Goal: Information Seeking & Learning: Learn about a topic

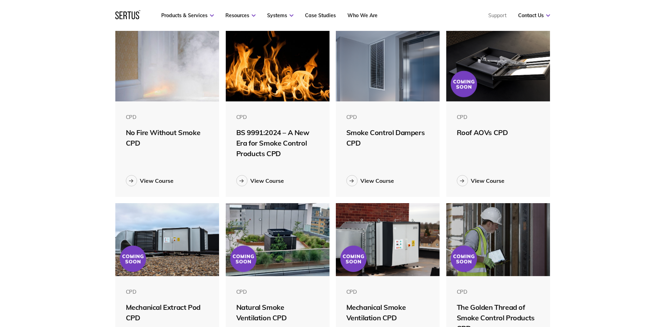
scroll to position [210, 0]
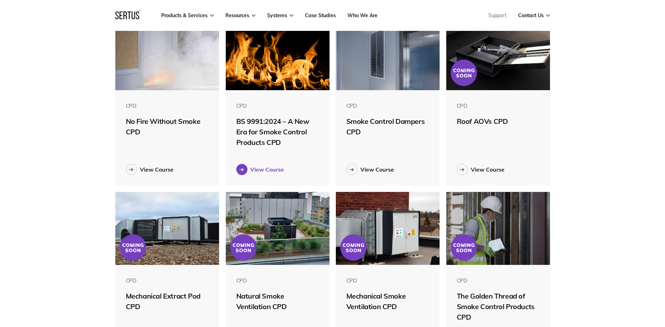
click at [252, 173] on link "View Course" at bounding box center [277, 169] width 83 height 11
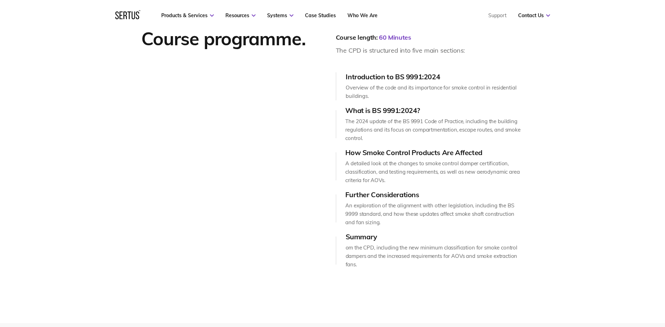
scroll to position [877, 0]
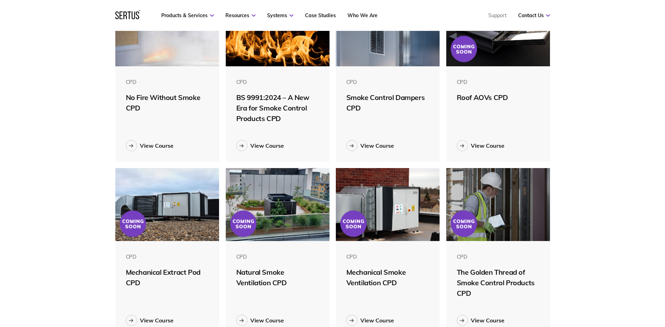
scroll to position [210, 0]
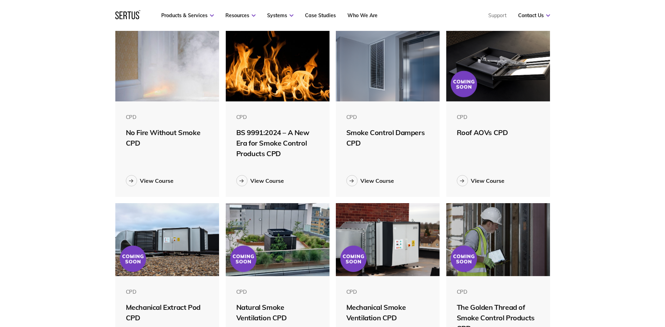
click at [492, 134] on div "Roof AOVs CPD" at bounding box center [498, 132] width 83 height 11
click at [484, 177] on div "View Course" at bounding box center [488, 180] width 34 height 7
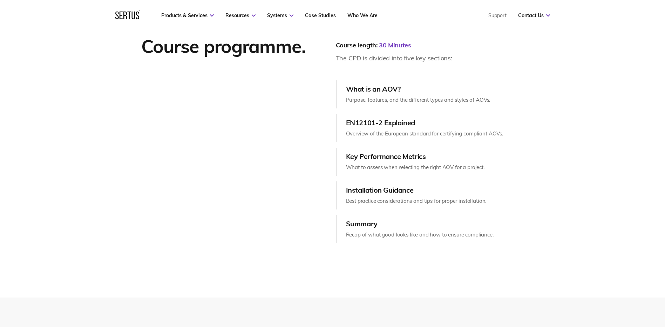
scroll to position [947, 0]
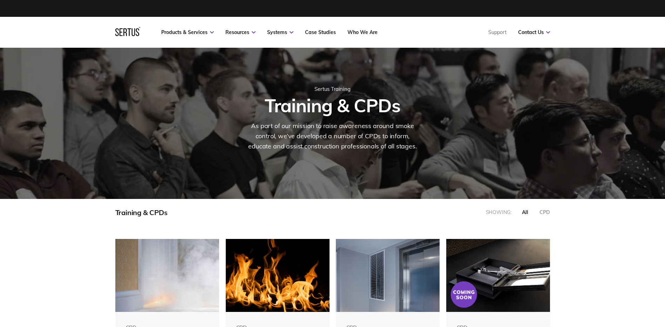
click at [125, 26] on nav "Products & Services Resources Systems Case Studies Who We Are Support Contact U…" at bounding box center [332, 32] width 435 height 31
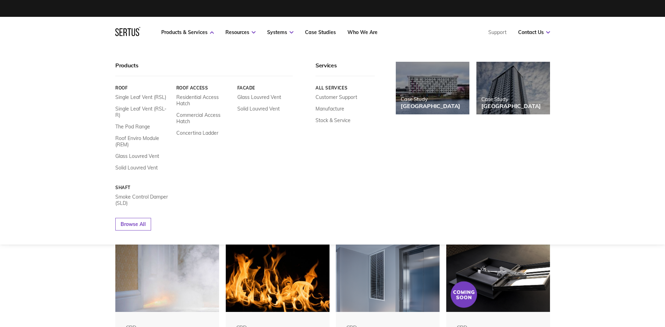
click at [198, 86] on link "Roof Access" at bounding box center [204, 87] width 56 height 5
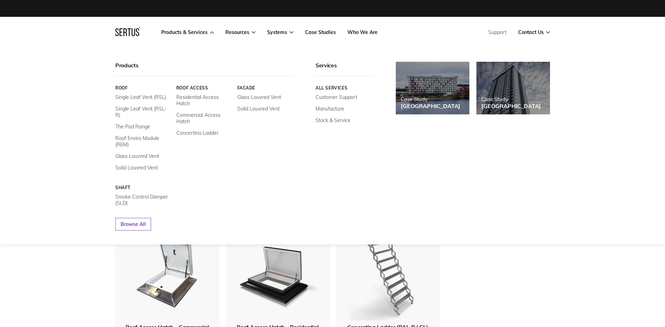
click at [136, 34] on icon at bounding box center [138, 32] width 4 height 8
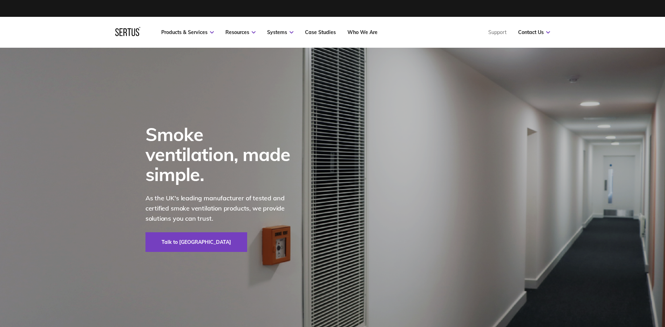
drag, startPoint x: 92, startPoint y: 235, endPoint x: 94, endPoint y: 92, distance: 143.5
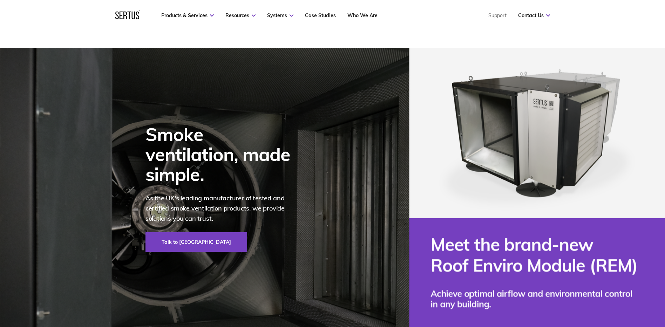
drag, startPoint x: 118, startPoint y: 208, endPoint x: 163, endPoint y: 3, distance: 209.9
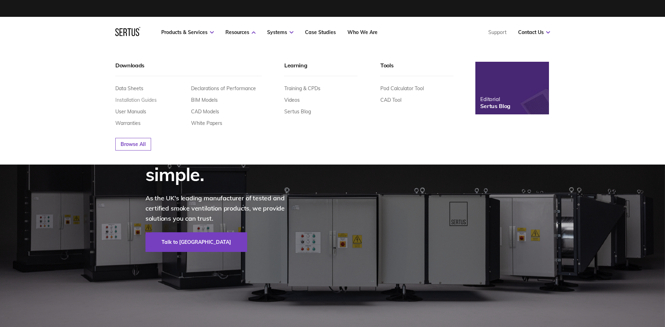
click at [143, 98] on link "Installation Guides" at bounding box center [135, 100] width 41 height 6
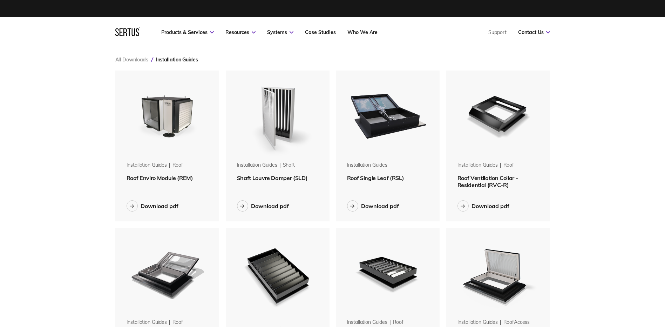
scroll to position [633, 446]
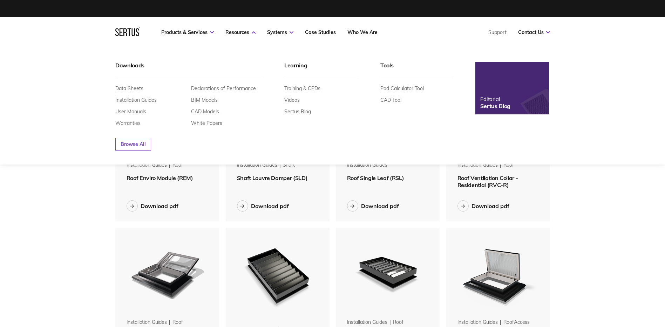
click at [294, 75] on div "Learning" at bounding box center [320, 69] width 73 height 14
click at [294, 64] on div "Learning" at bounding box center [320, 69] width 73 height 14
click at [297, 101] on link "Videos" at bounding box center [291, 100] width 15 height 6
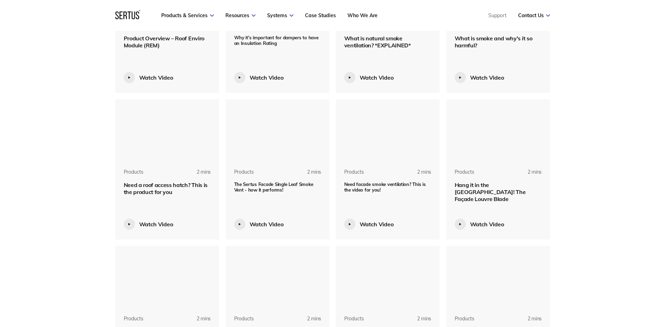
scroll to position [702, 0]
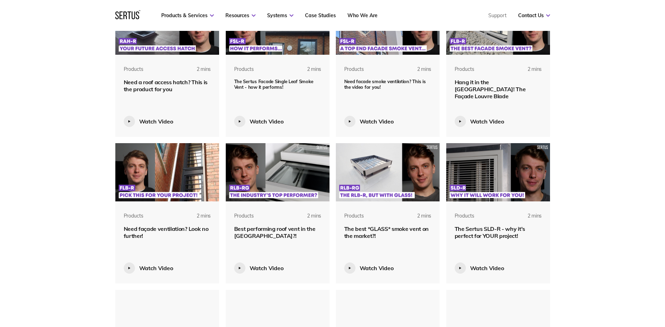
scroll to position [877, 0]
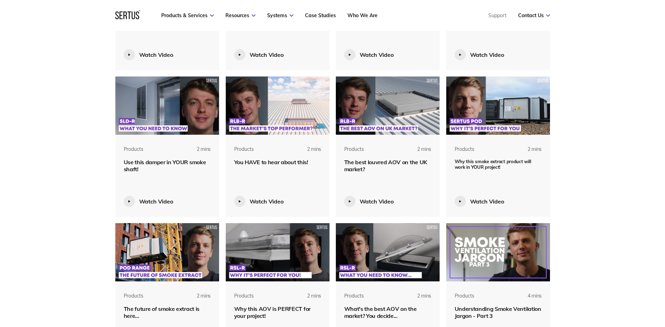
scroll to position [1052, 0]
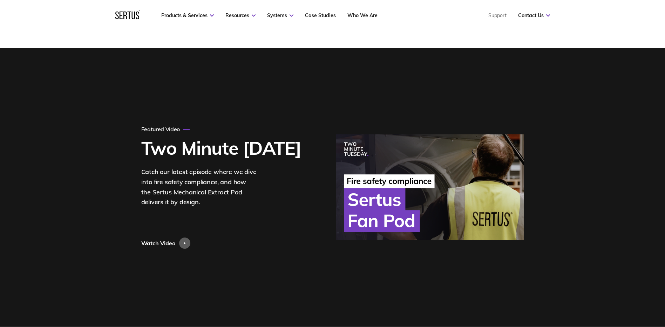
drag, startPoint x: 70, startPoint y: 198, endPoint x: 61, endPoint y: 47, distance: 151.8
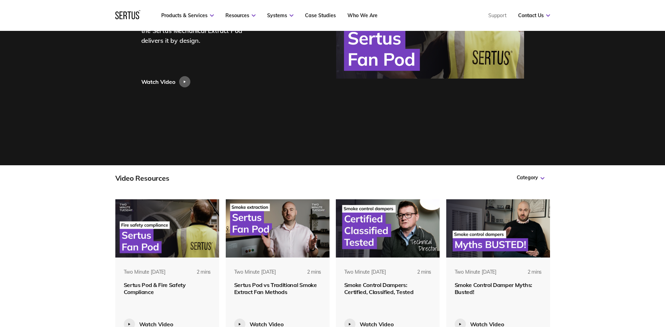
scroll to position [70, 0]
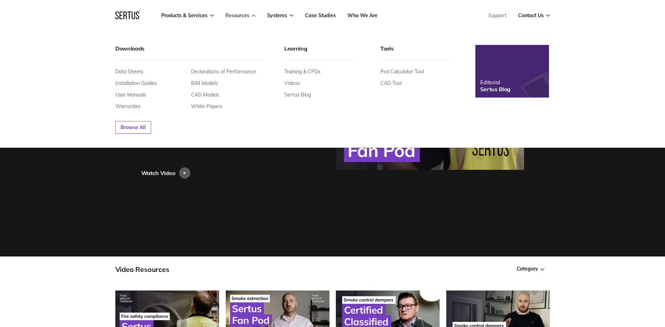
click at [243, 16] on link "Resources" at bounding box center [241, 15] width 30 height 6
click at [215, 83] on link "BIM Models" at bounding box center [204, 83] width 27 height 6
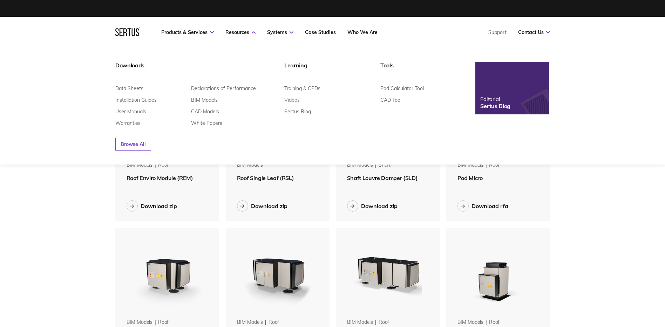
click at [296, 102] on link "Videos" at bounding box center [291, 100] width 15 height 6
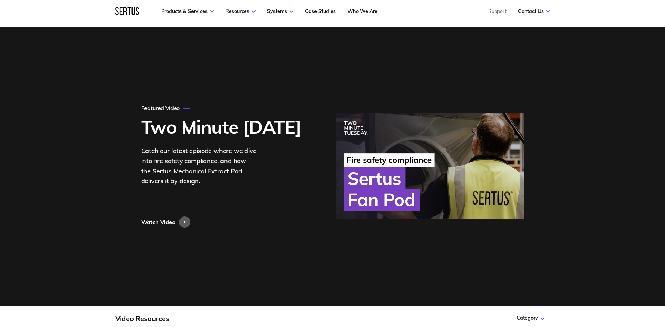
scroll to position [140, 0]
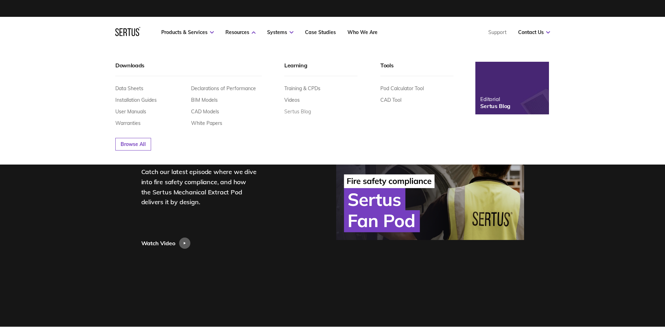
click at [297, 114] on link "Sertus Blog" at bounding box center [297, 111] width 27 height 6
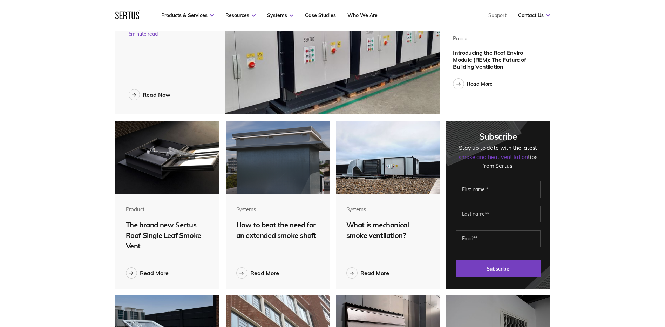
click at [158, 161] on img at bounding box center [167, 157] width 104 height 73
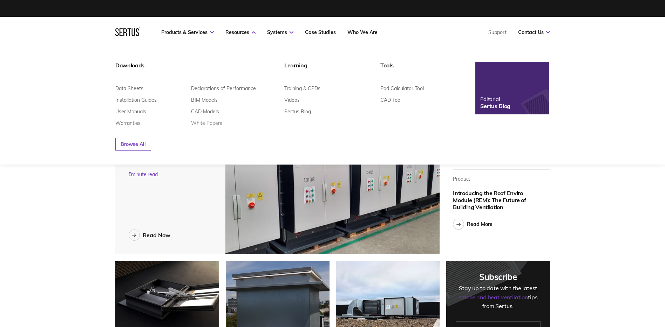
click at [212, 125] on link "White Papers" at bounding box center [206, 123] width 31 height 6
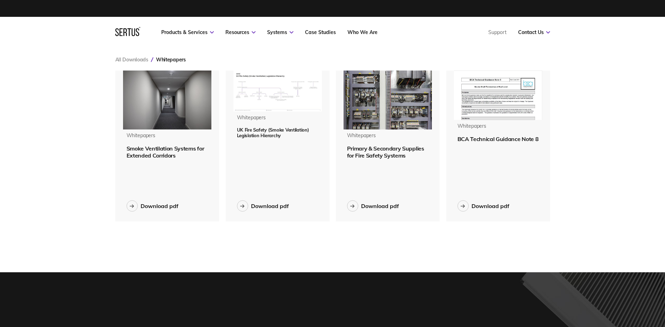
click at [157, 106] on img at bounding box center [167, 100] width 88 height 59
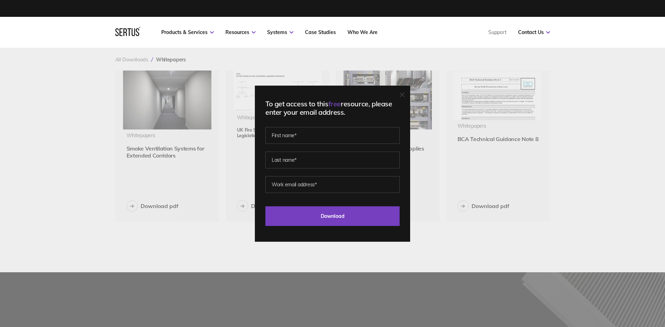
click at [404, 93] on icon at bounding box center [402, 94] width 5 height 5
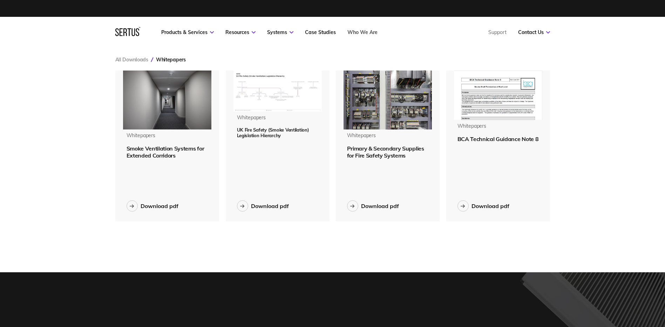
click at [357, 33] on link "Who We Are" at bounding box center [363, 32] width 30 height 6
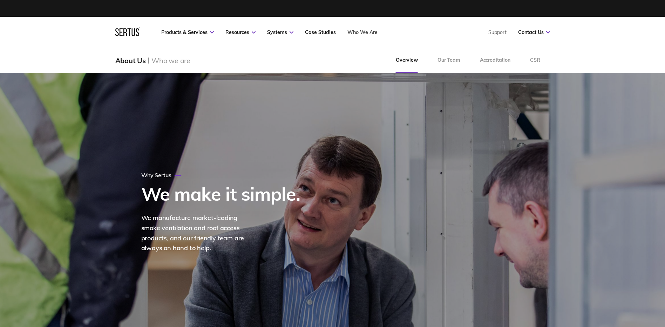
click at [359, 34] on link "Who We Are" at bounding box center [363, 32] width 30 height 6
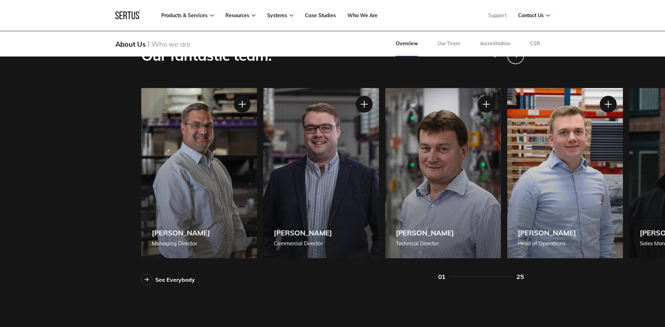
scroll to position [631, 0]
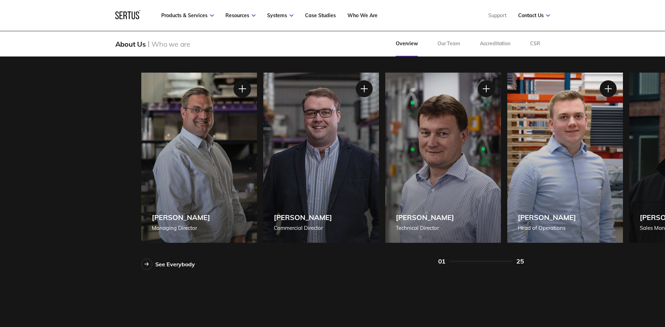
click at [238, 92] on div at bounding box center [242, 89] width 18 height 18
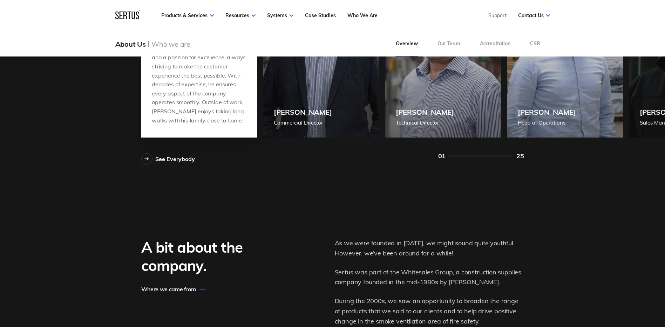
scroll to position [596, 0]
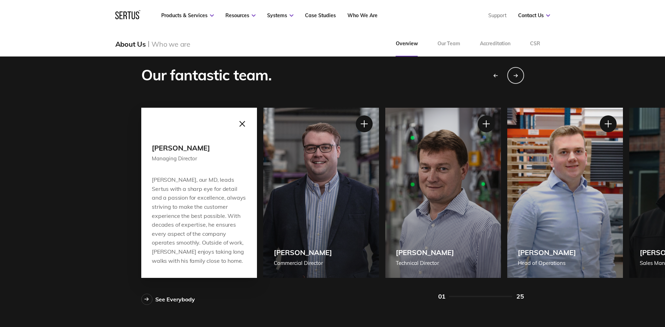
click at [240, 123] on div at bounding box center [242, 124] width 18 height 18
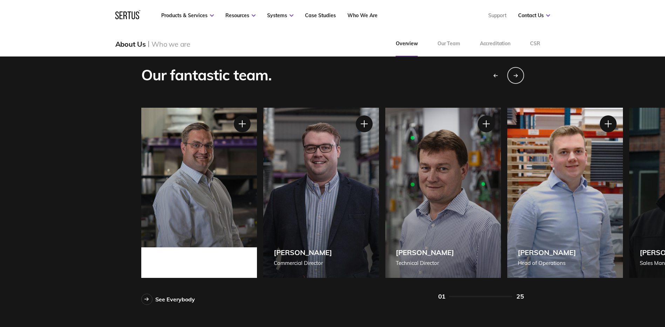
scroll to position [737, 0]
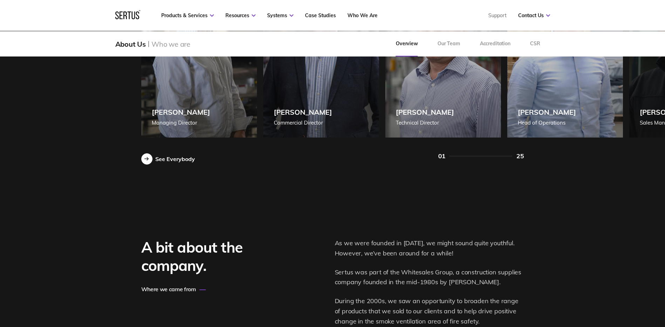
click at [171, 160] on div "See Everybody" at bounding box center [175, 158] width 40 height 7
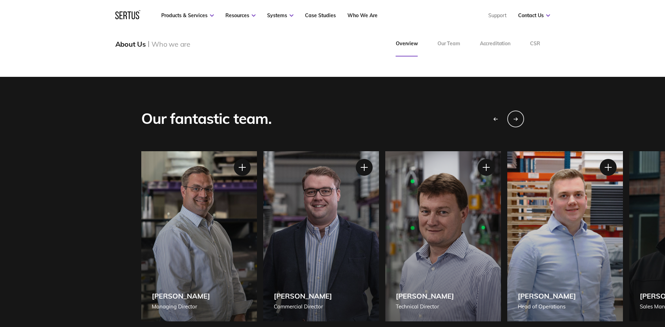
drag, startPoint x: 122, startPoint y: 218, endPoint x: 122, endPoint y: 75, distance: 143.1
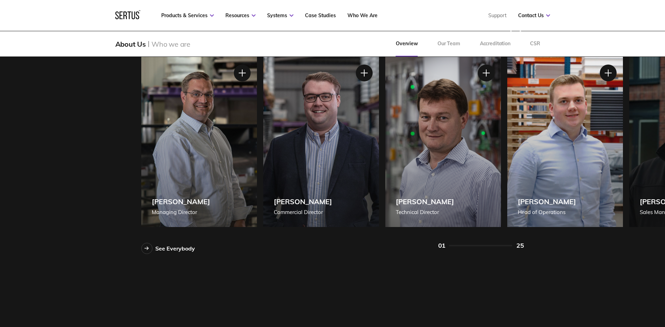
scroll to position [605, 0]
